Goal: Transaction & Acquisition: Purchase product/service

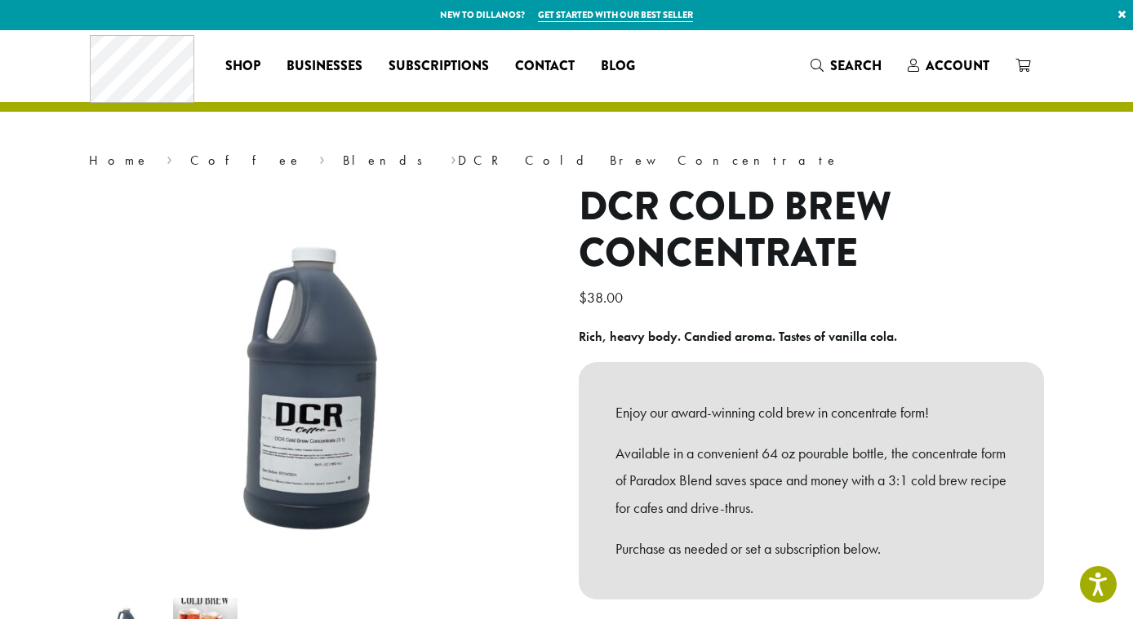
click at [936, 265] on h1 "DCR Cold Brew Concentrate" at bounding box center [811, 231] width 465 height 94
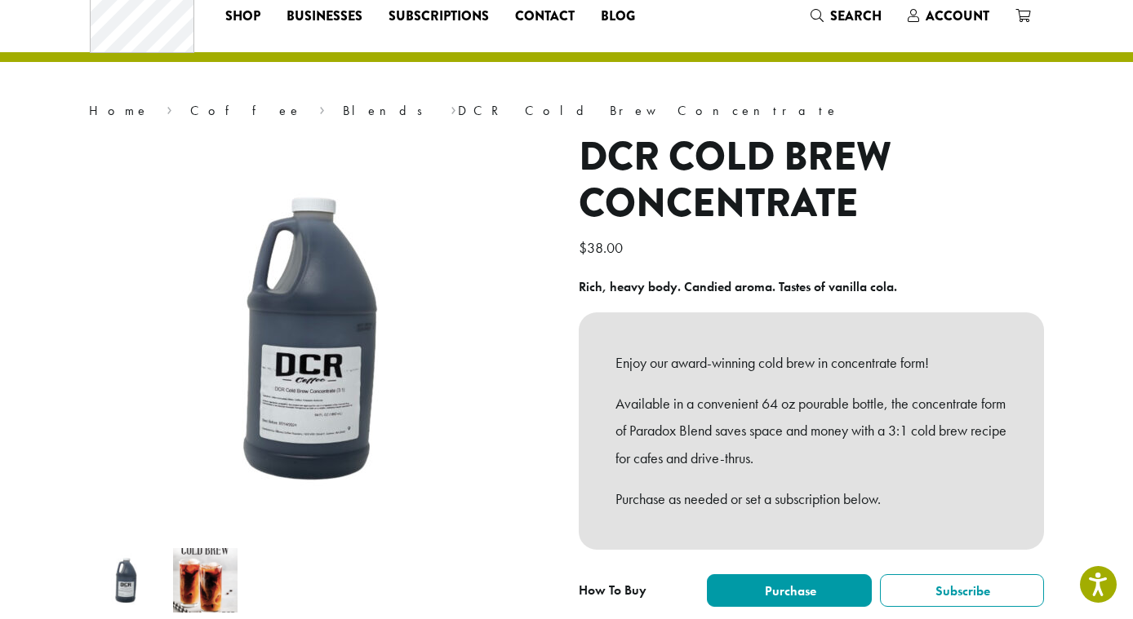
scroll to position [65, 0]
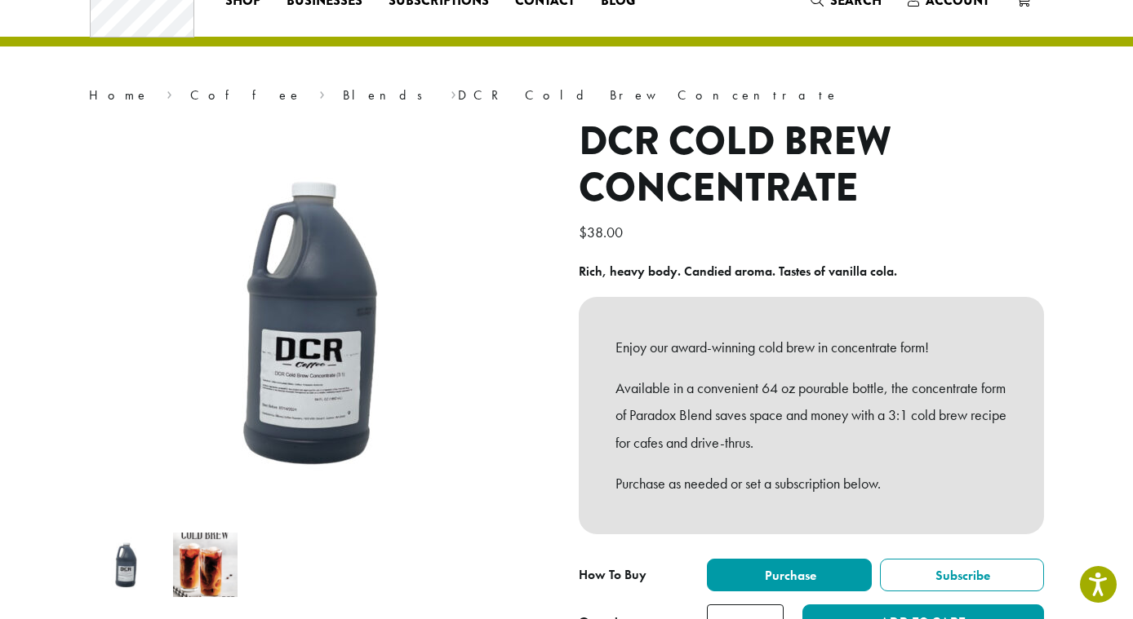
click at [571, 541] on div "**********" at bounding box center [811, 386] width 490 height 536
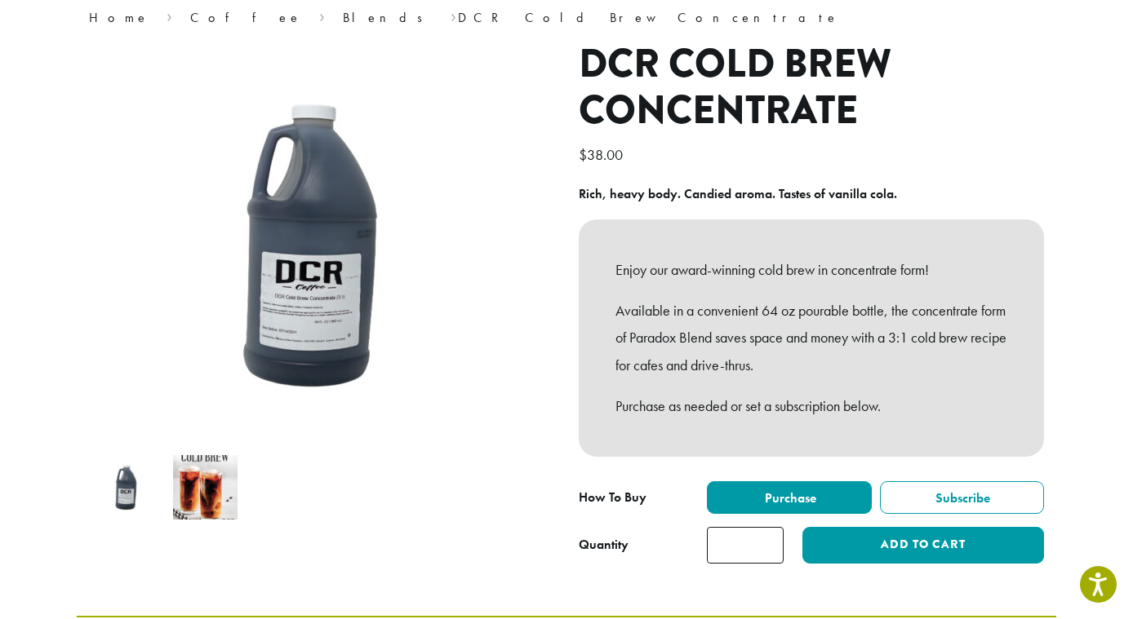
scroll to position [163, 0]
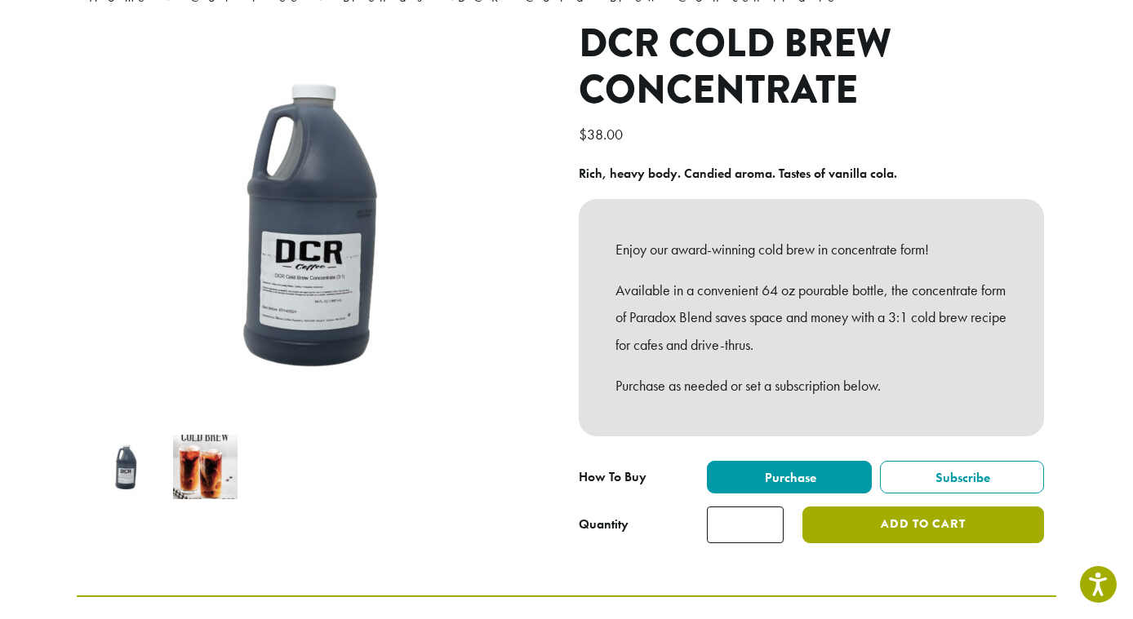
click at [831, 535] on button "Add to cart" at bounding box center [923, 525] width 242 height 37
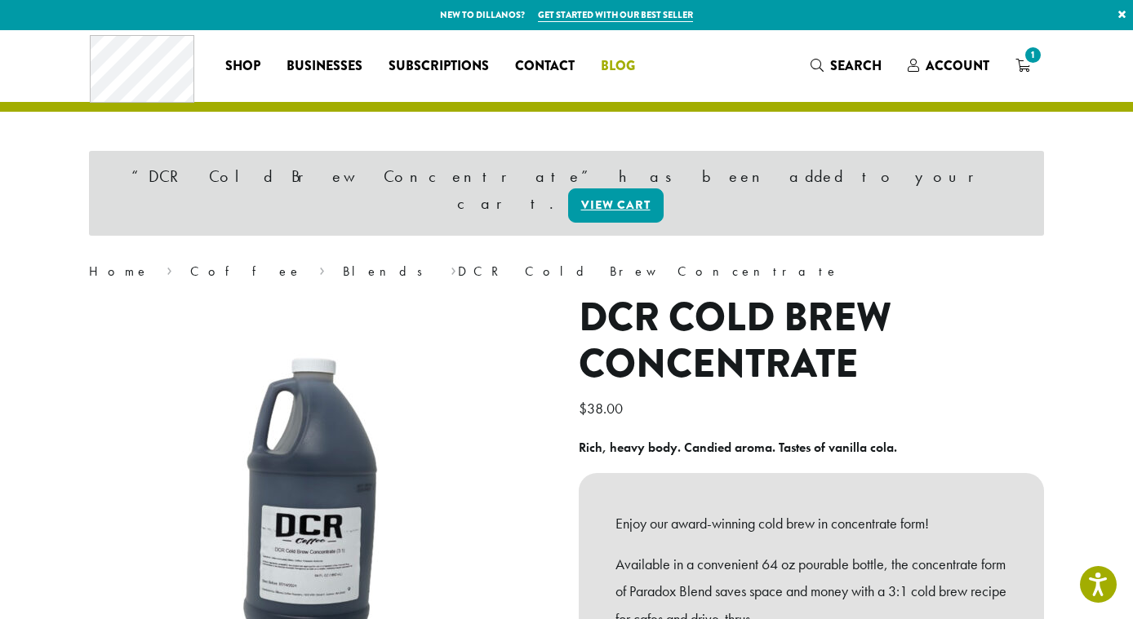
click at [611, 64] on span "Blog" at bounding box center [618, 66] width 34 height 20
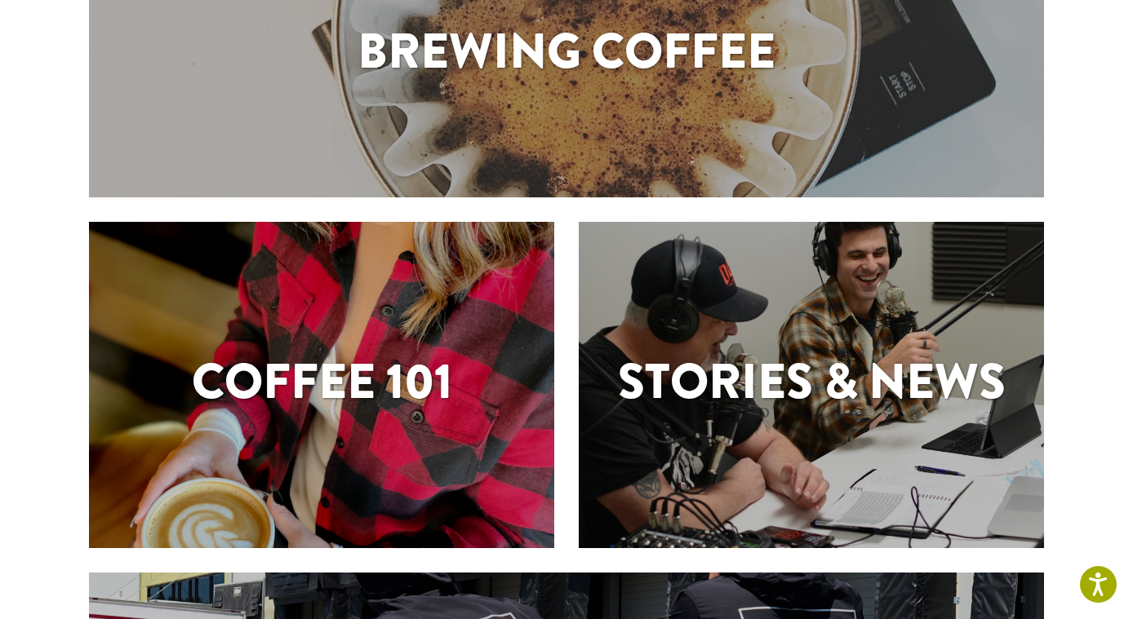
scroll to position [236, 0]
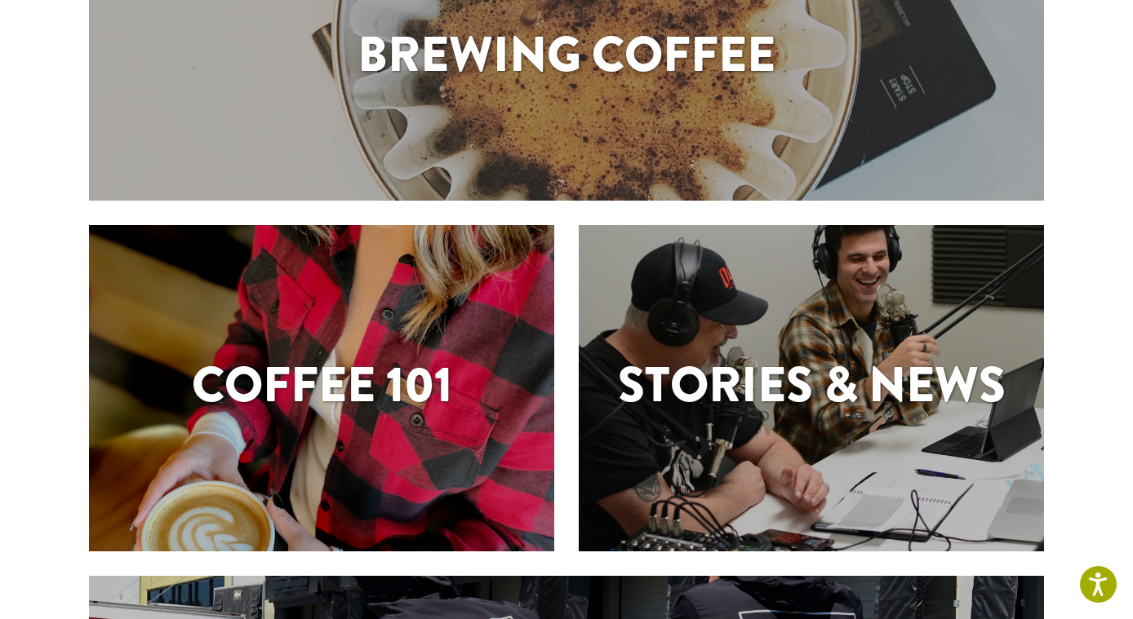
click at [296, 378] on h1 "Coffee 101" at bounding box center [321, 384] width 465 height 73
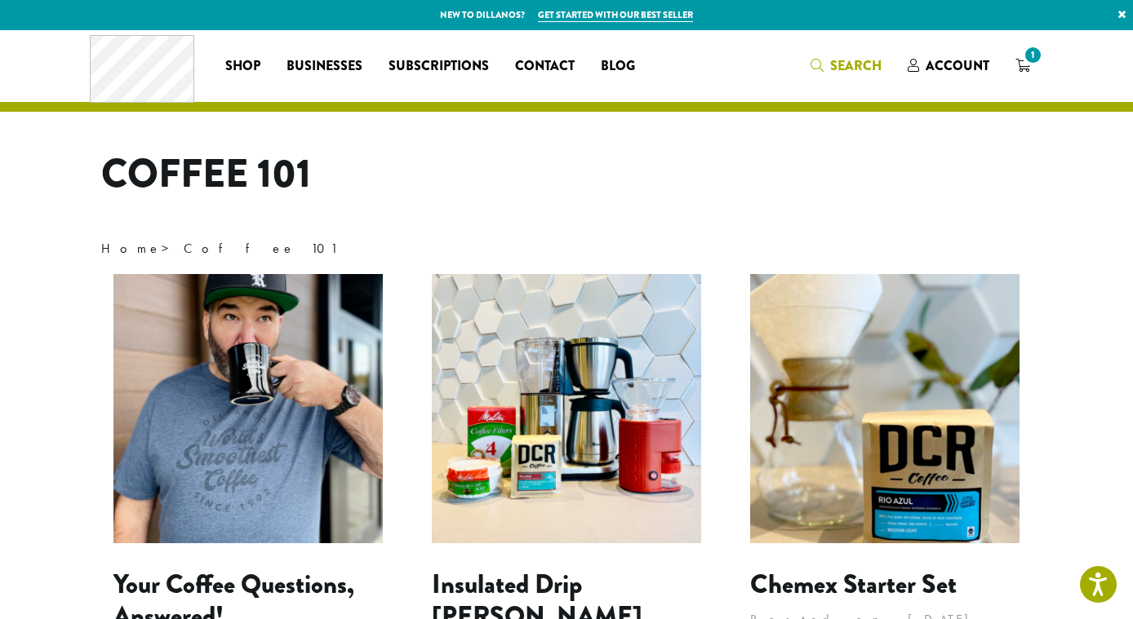
click at [835, 67] on span "Search" at bounding box center [855, 65] width 51 height 19
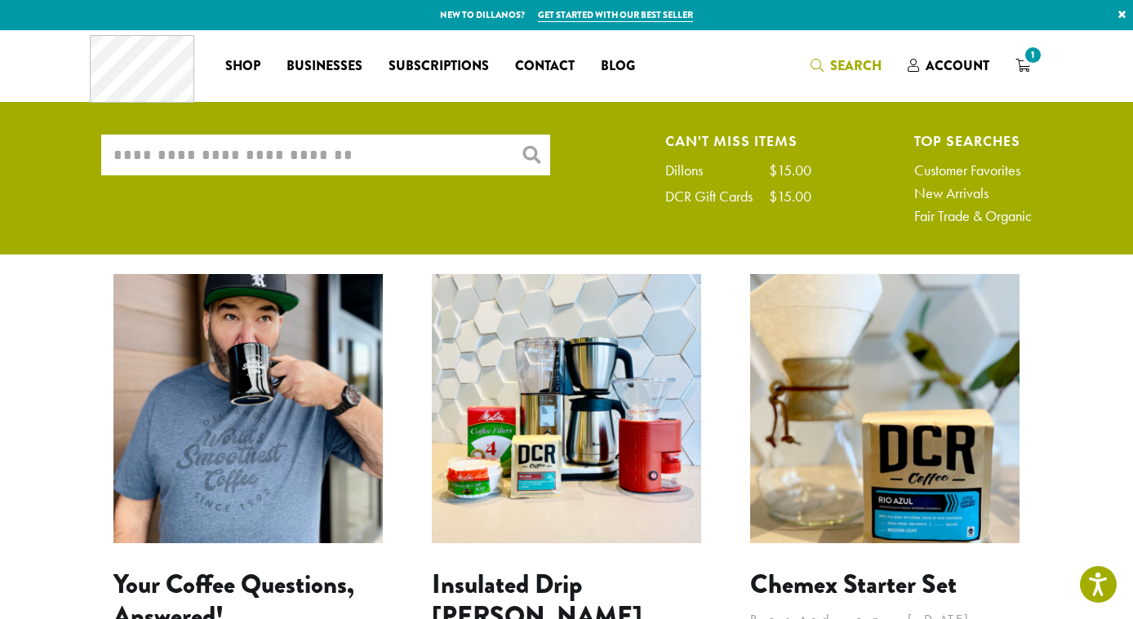
click at [364, 166] on input "What are you searching for?" at bounding box center [325, 155] width 449 height 41
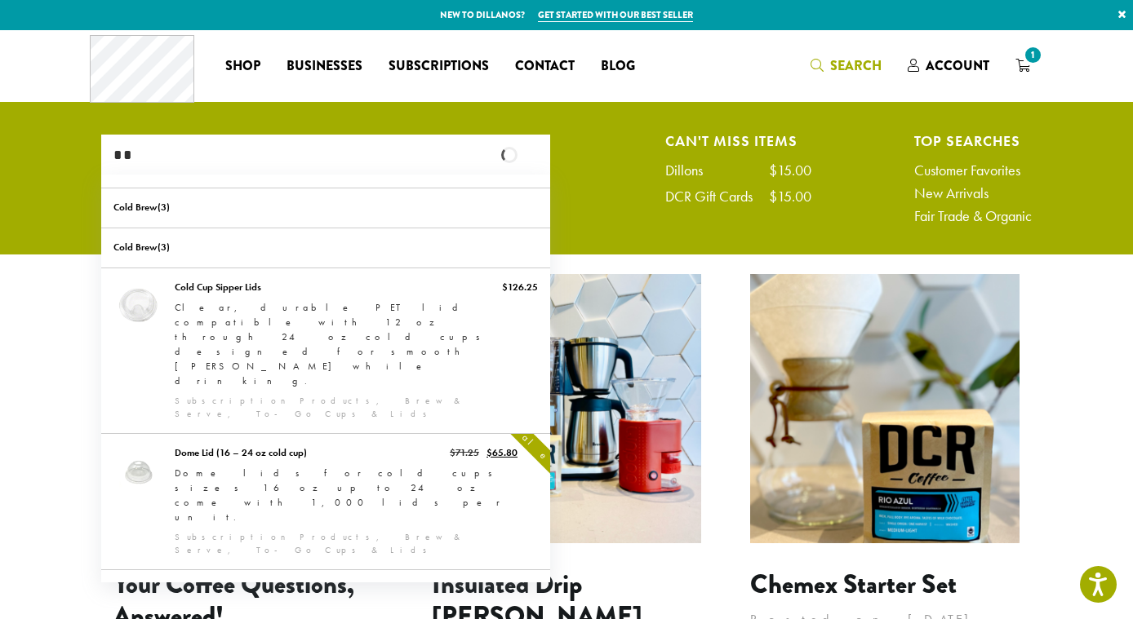
type input "*"
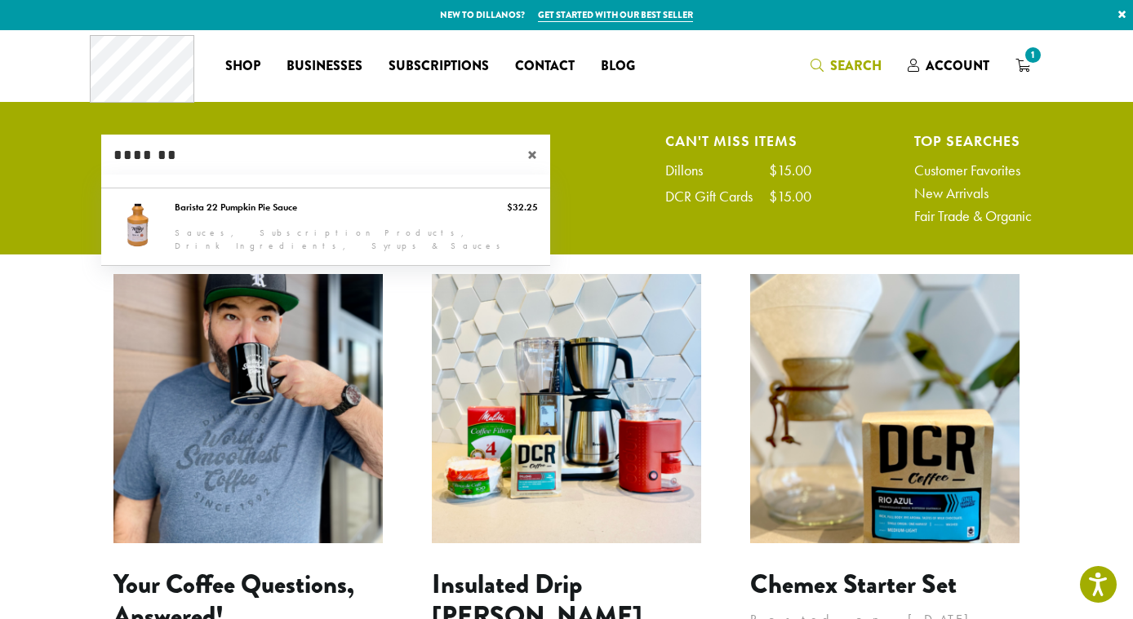
type input "*******"
click at [530, 157] on span "×" at bounding box center [538, 155] width 23 height 20
